Goal: Task Accomplishment & Management: Manage account settings

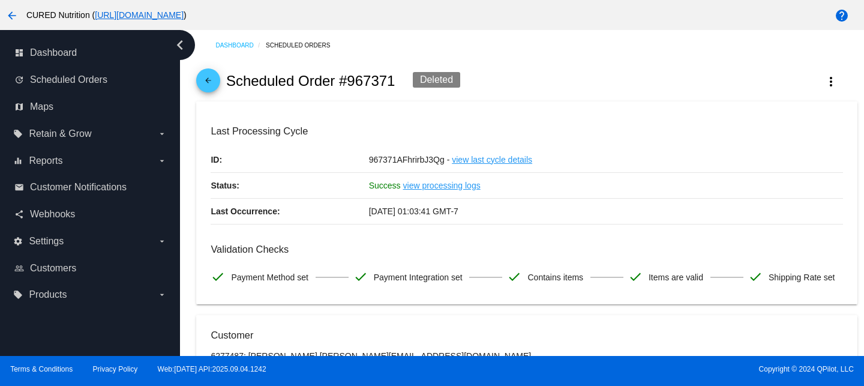
click at [76, 73] on link "update Scheduled Orders" at bounding box center [90, 79] width 152 height 19
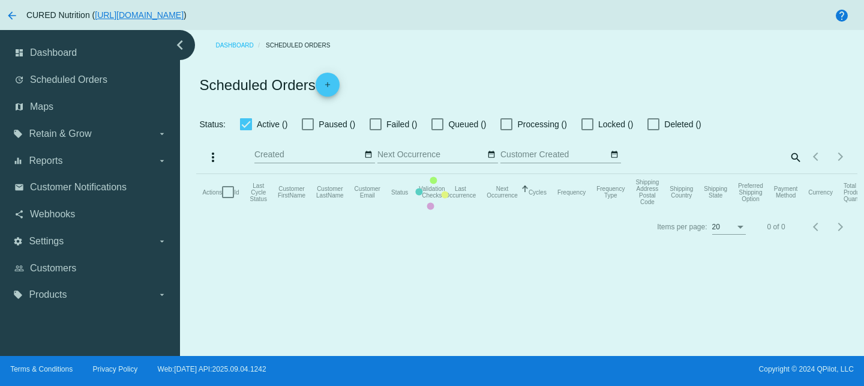
checkbox input "false"
checkbox input "true"
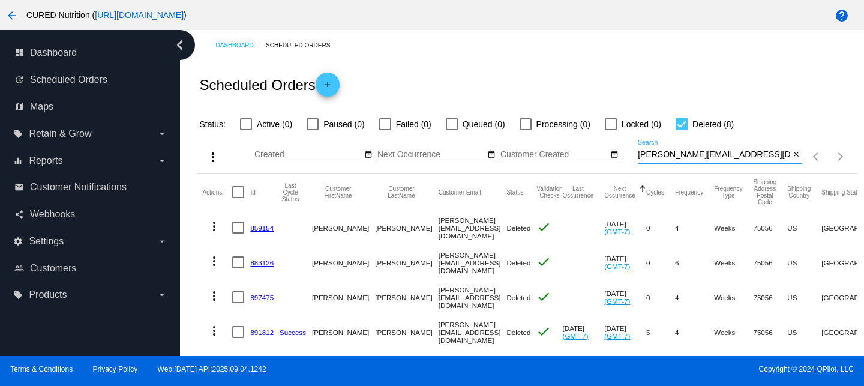
click at [659, 155] on input "[PERSON_NAME][EMAIL_ADDRESS][DOMAIN_NAME]" at bounding box center [714, 155] width 152 height 10
paste input "natjohns805"
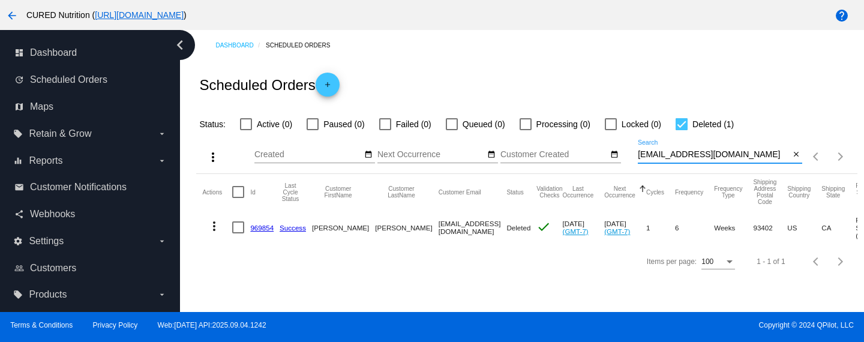
click at [714, 157] on input "[EMAIL_ADDRESS][DOMAIN_NAME]" at bounding box center [714, 155] width 152 height 10
paste input "bajoyner86"
type input "[EMAIL_ADDRESS][DOMAIN_NAME]"
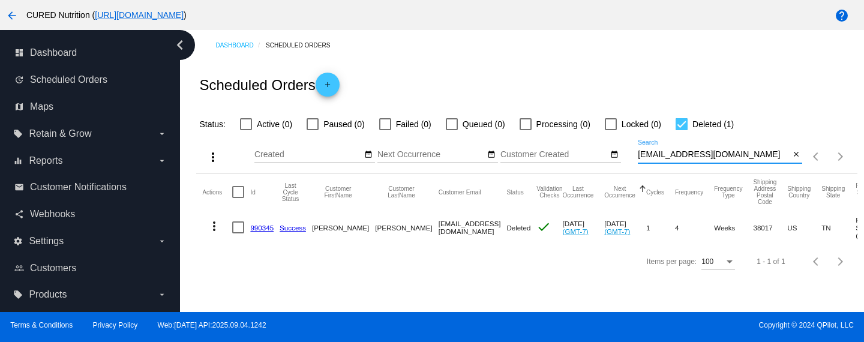
click at [260, 227] on link "990345" at bounding box center [261, 228] width 23 height 8
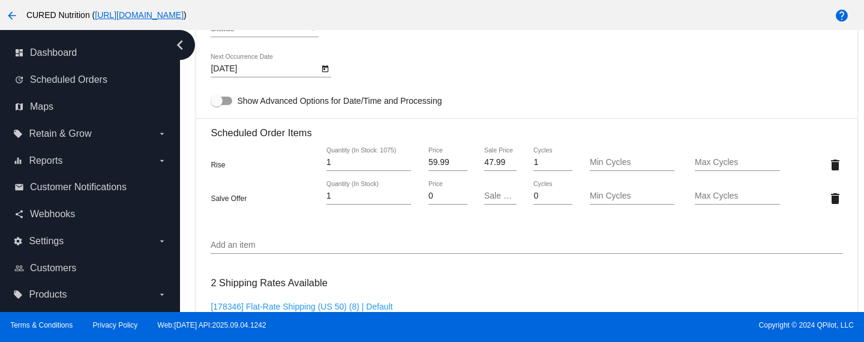
scroll to position [784, 0]
